Goal: Navigation & Orientation: Find specific page/section

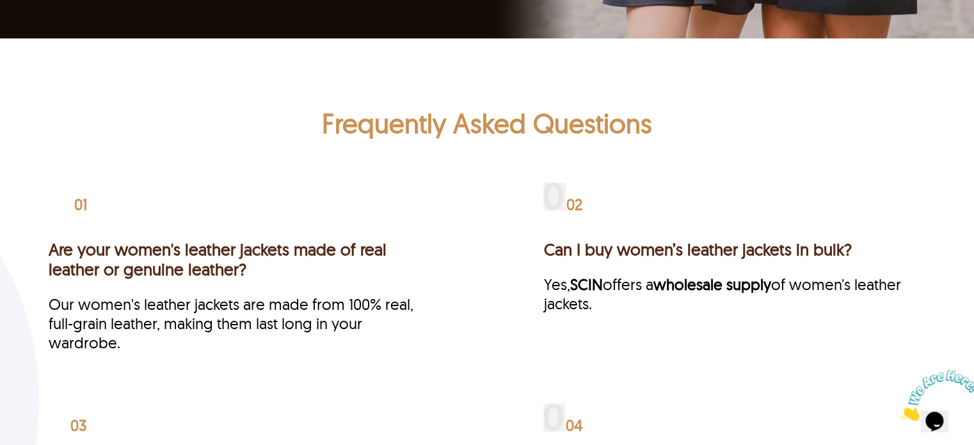
scroll to position [3056, 0]
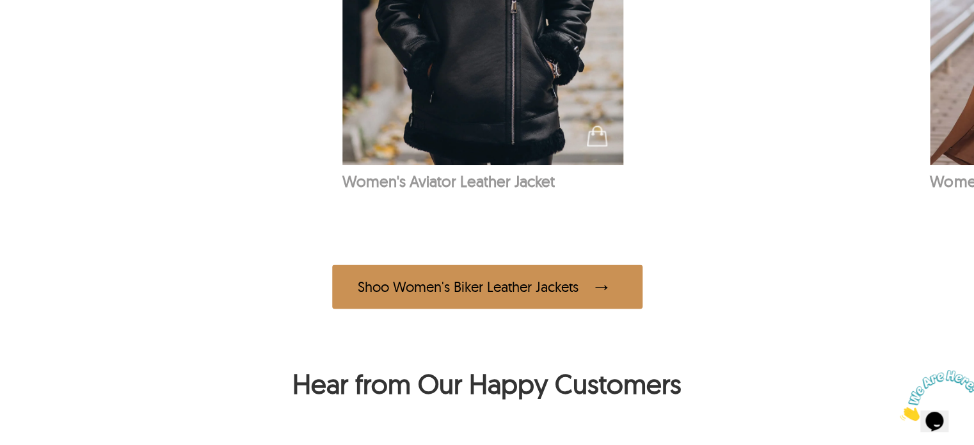
click at [524, 278] on div "Shoo Women's Biker Leather Jackets" at bounding box center [487, 286] width 310 height 44
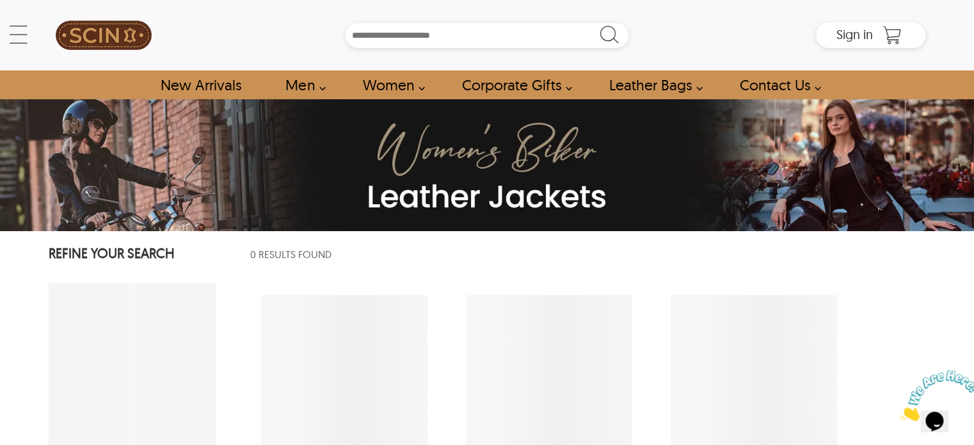
select select "********"
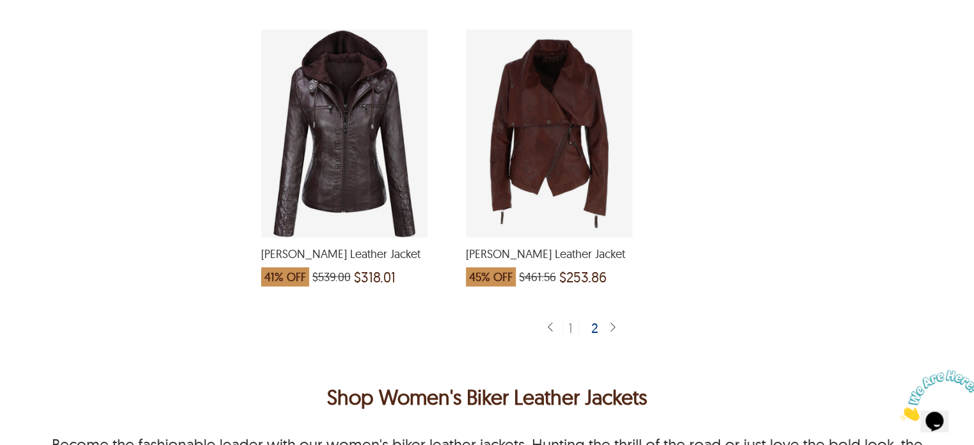
scroll to position [3382, 0]
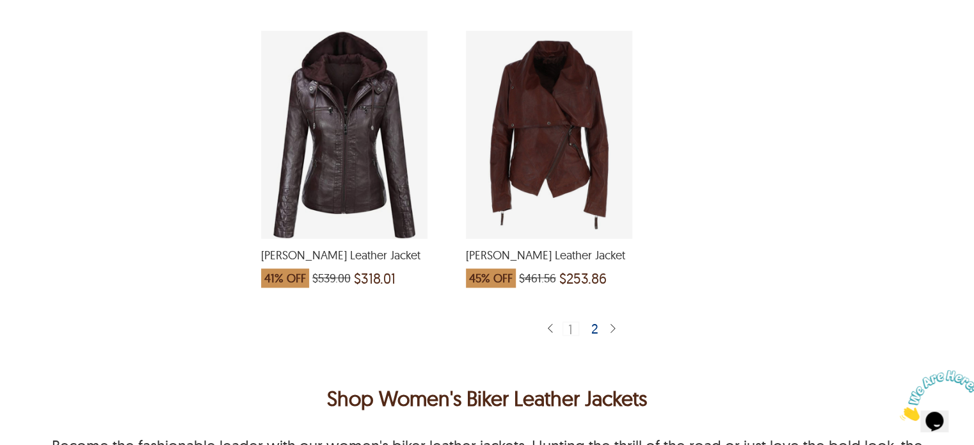
click at [593, 321] on div "2" at bounding box center [595, 327] width 19 height 13
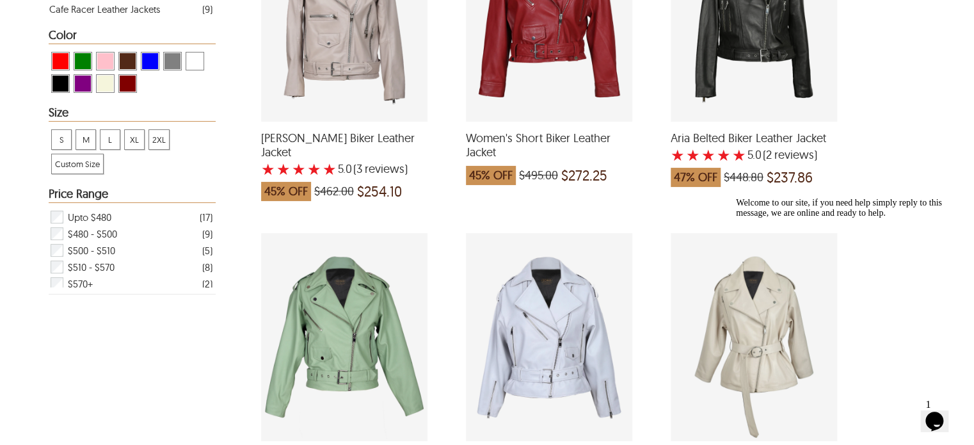
scroll to position [410, 0]
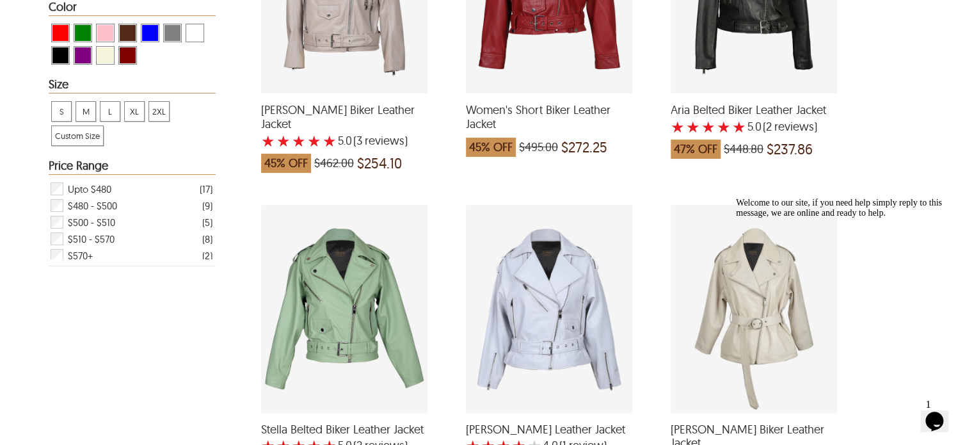
click at [736, 198] on icon "Chat attention grabber" at bounding box center [736, 198] width 0 height 0
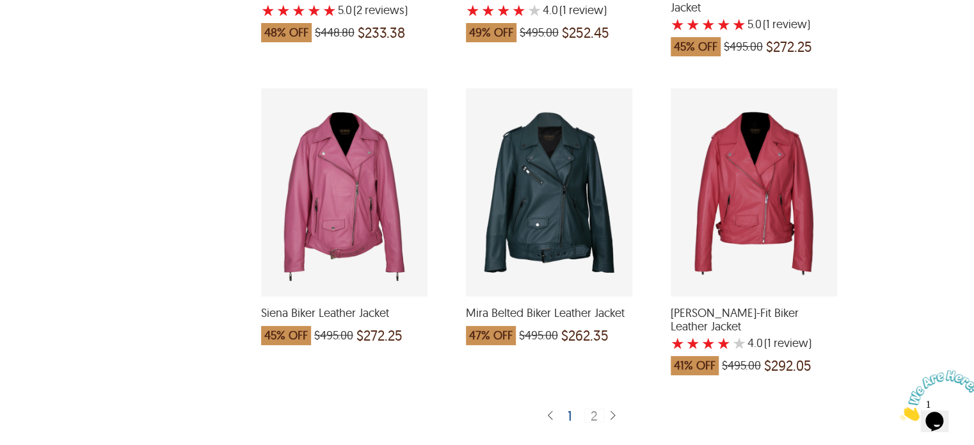
scroll to position [844, 0]
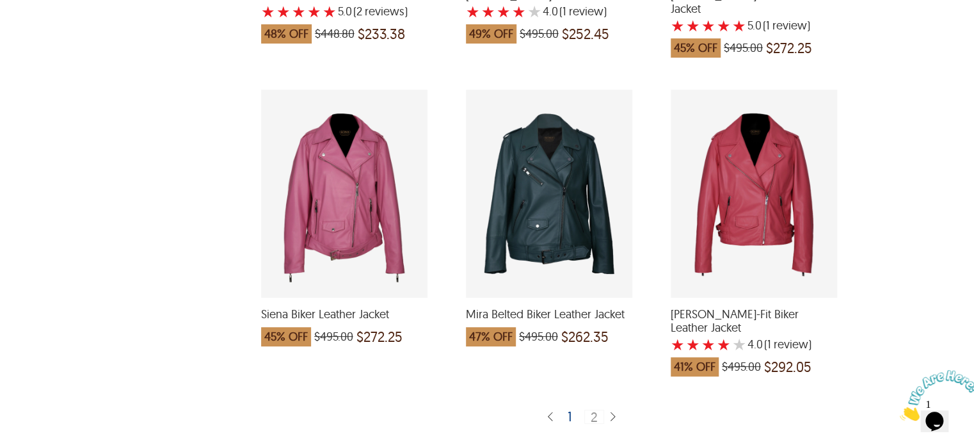
click at [567, 410] on div "1" at bounding box center [570, 416] width 15 height 13
